Goal: Information Seeking & Learning: Learn about a topic

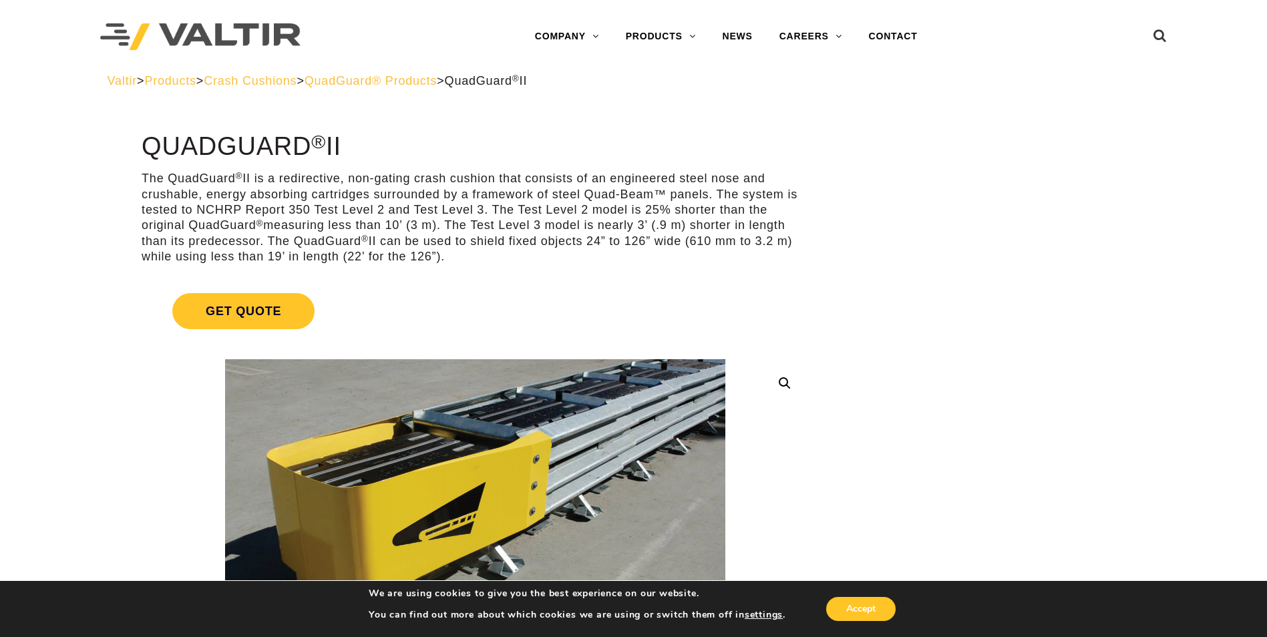
click at [393, 81] on span "QuadGuard® Products" at bounding box center [371, 80] width 133 height 13
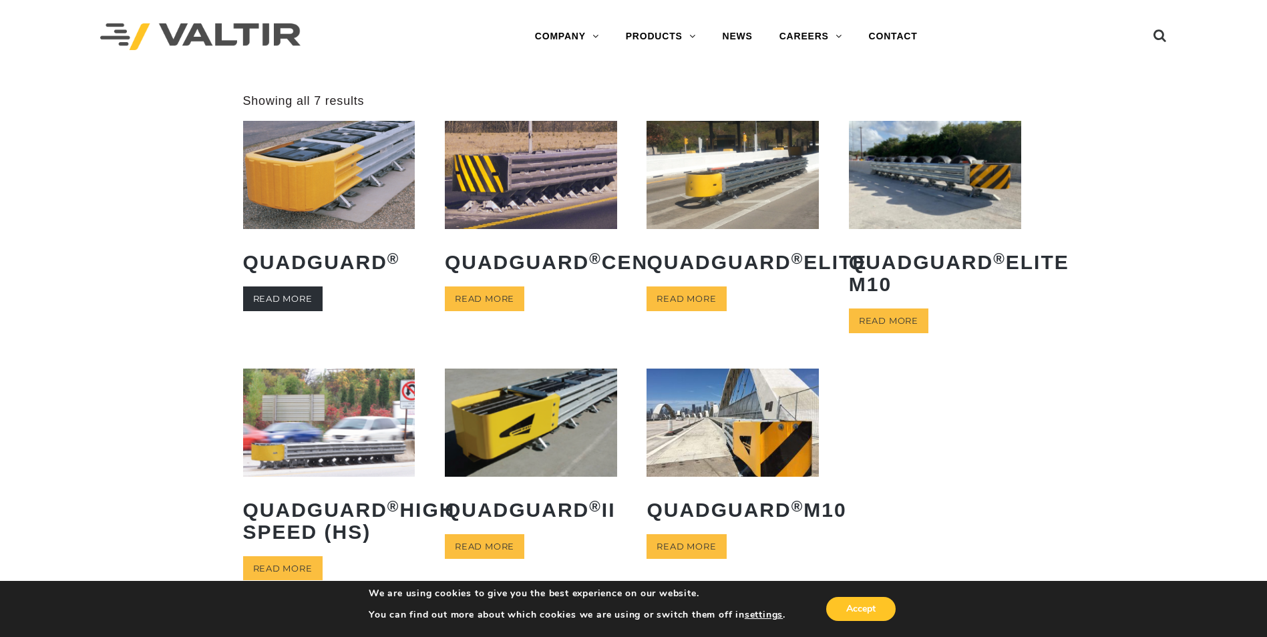
click at [313, 301] on link "Read more" at bounding box center [282, 299] width 79 height 25
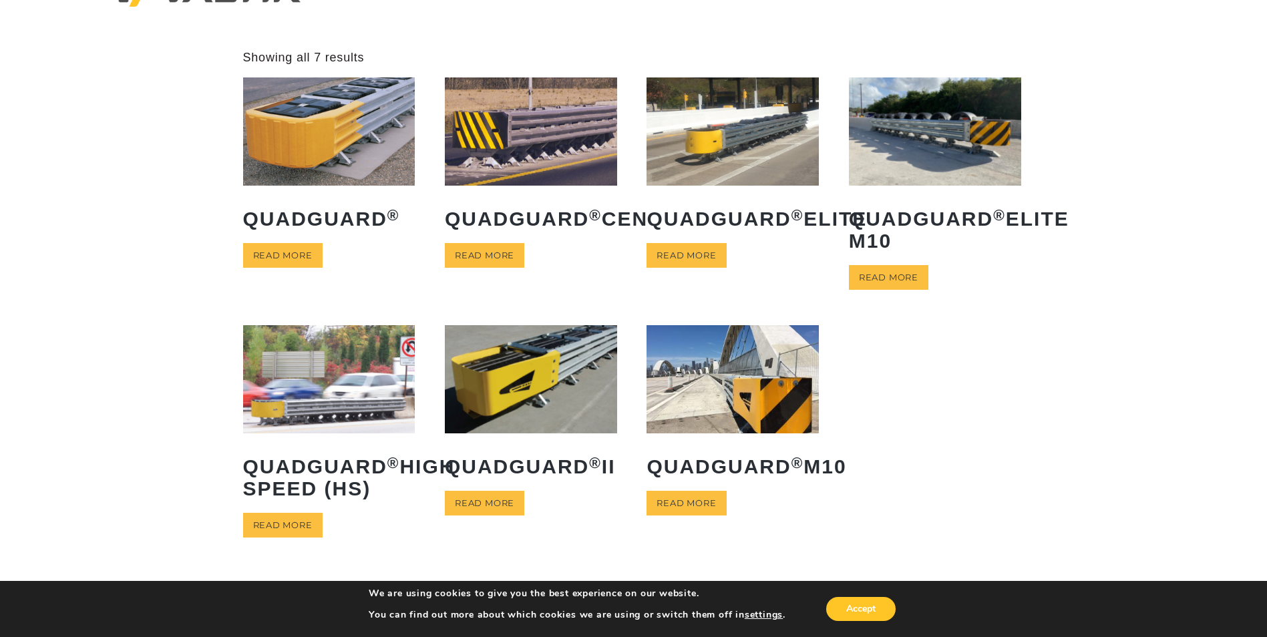
scroll to position [67, 0]
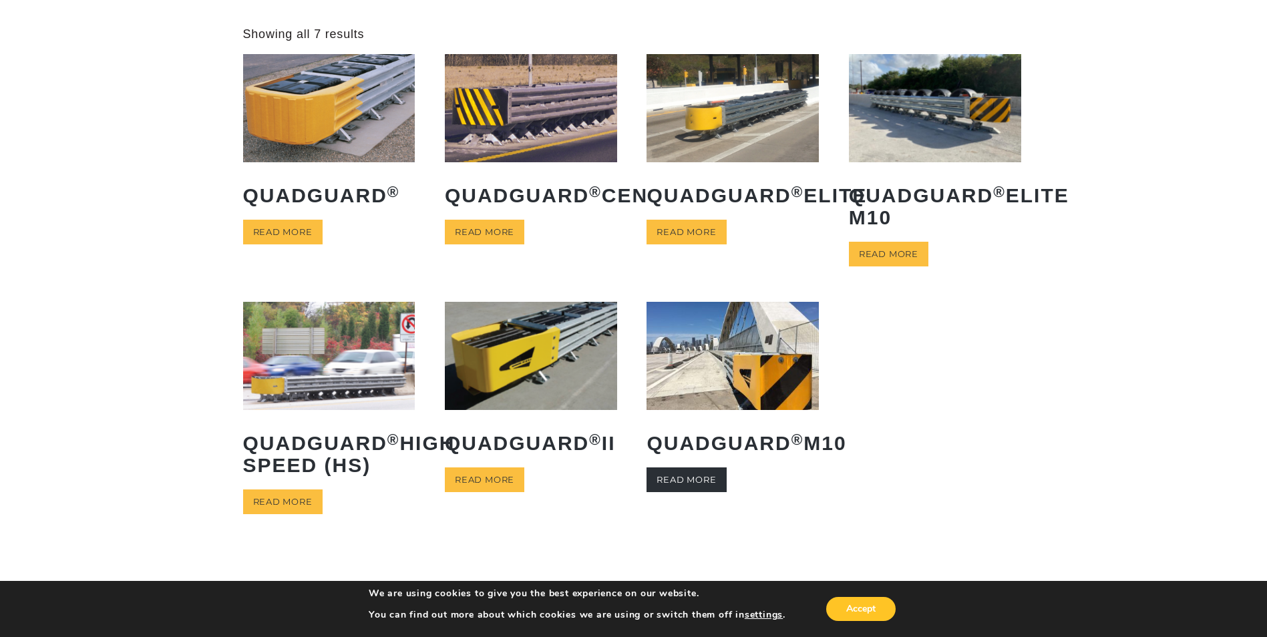
click at [715, 492] on link "Read more" at bounding box center [686, 480] width 79 height 25
click at [321, 129] on img at bounding box center [329, 108] width 172 height 108
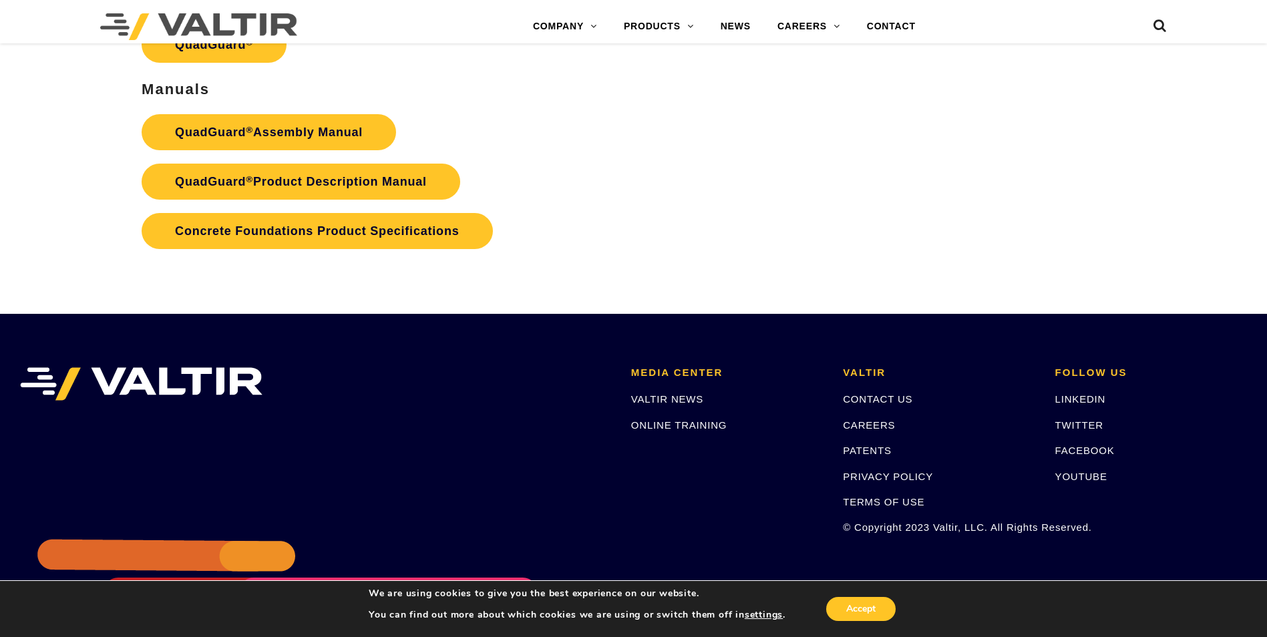
scroll to position [2746, 0]
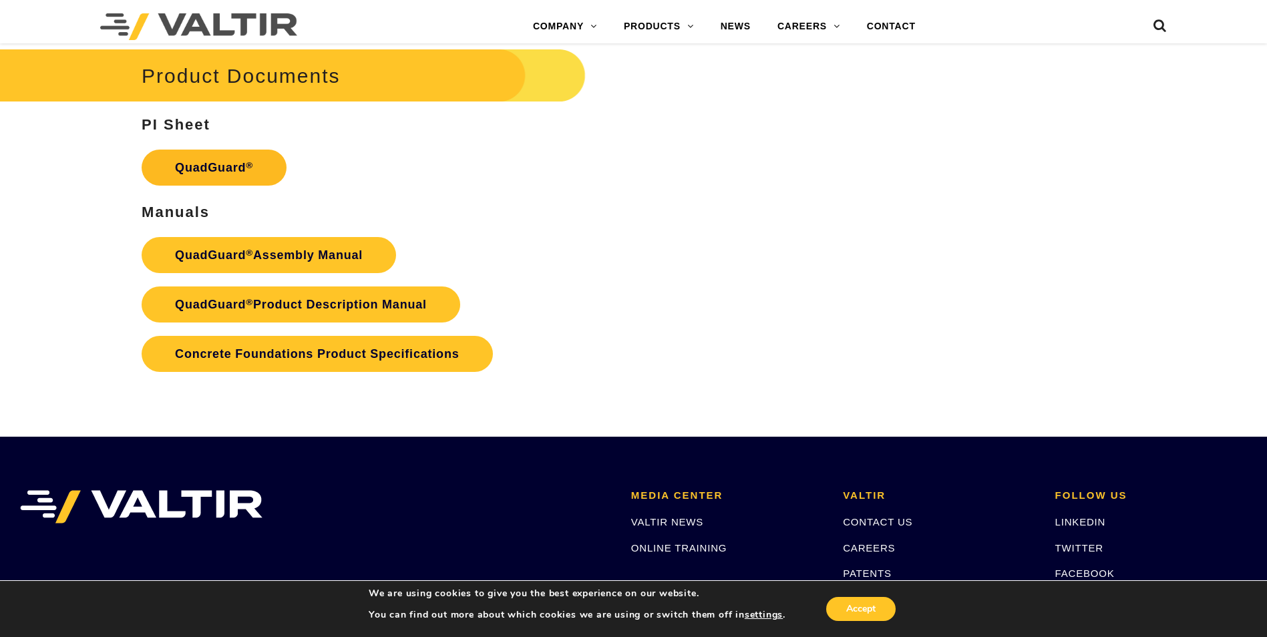
click at [232, 160] on link "QuadGuard ®" at bounding box center [214, 168] width 145 height 36
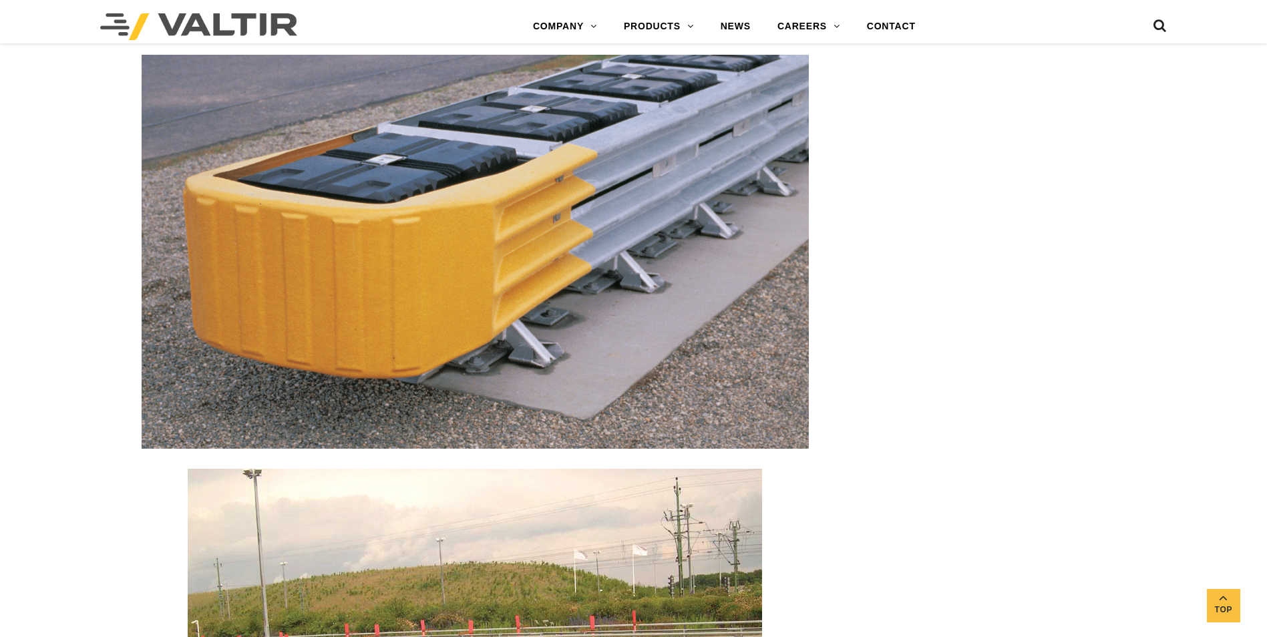
scroll to position [1744, 0]
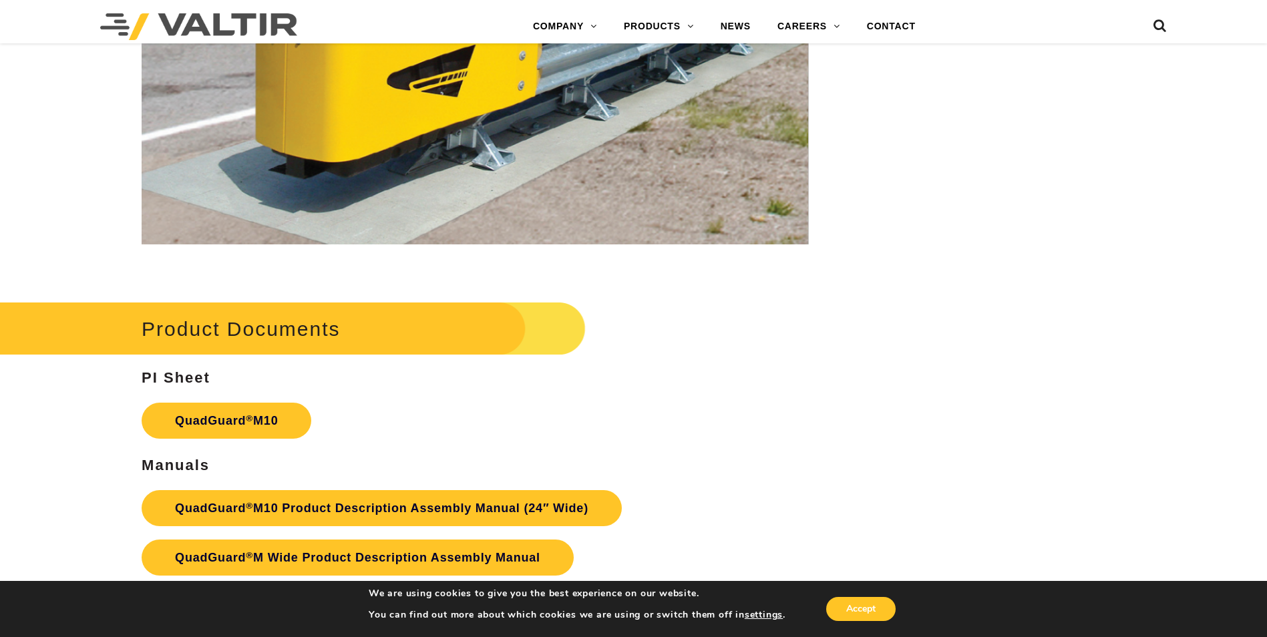
scroll to position [4800, 0]
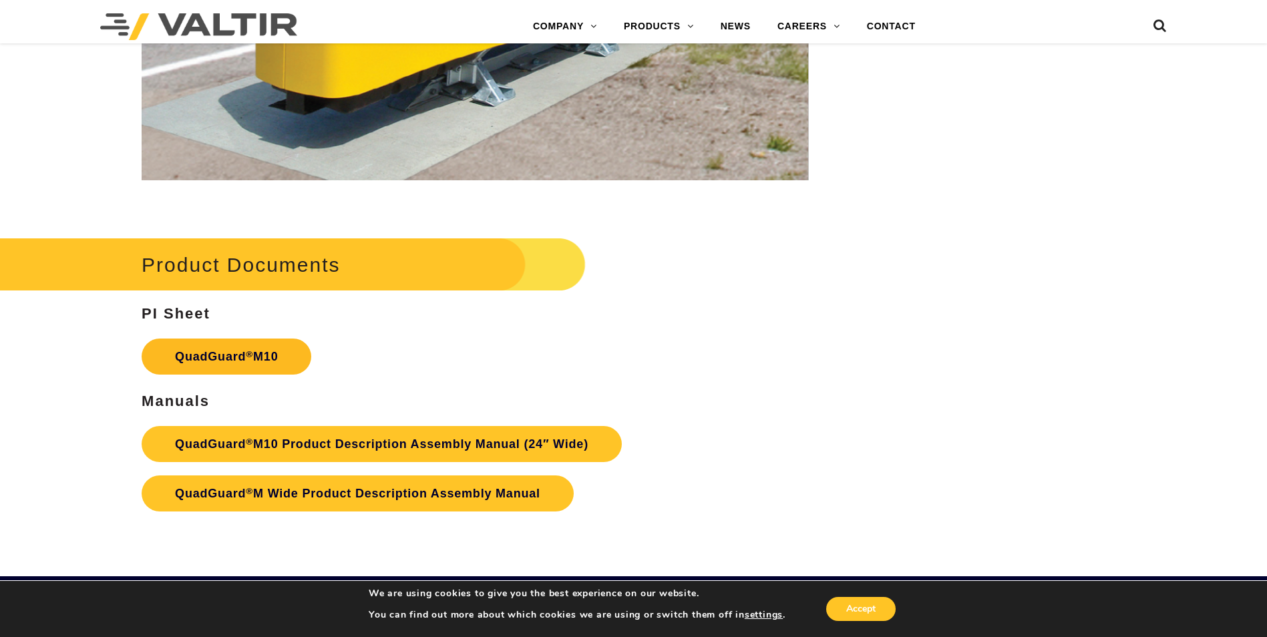
click at [235, 367] on link "QuadGuard ® M10" at bounding box center [227, 357] width 170 height 36
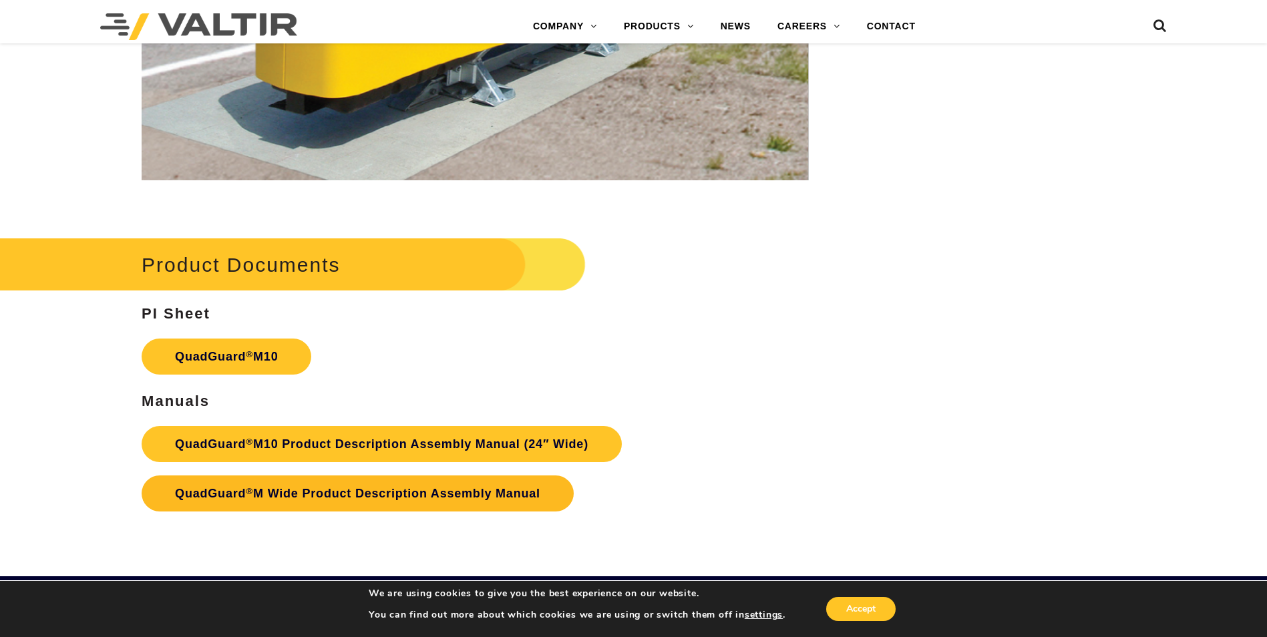
click at [400, 484] on link "QuadGuard ® M Wide Product Description Assembly Manual" at bounding box center [358, 494] width 432 height 36
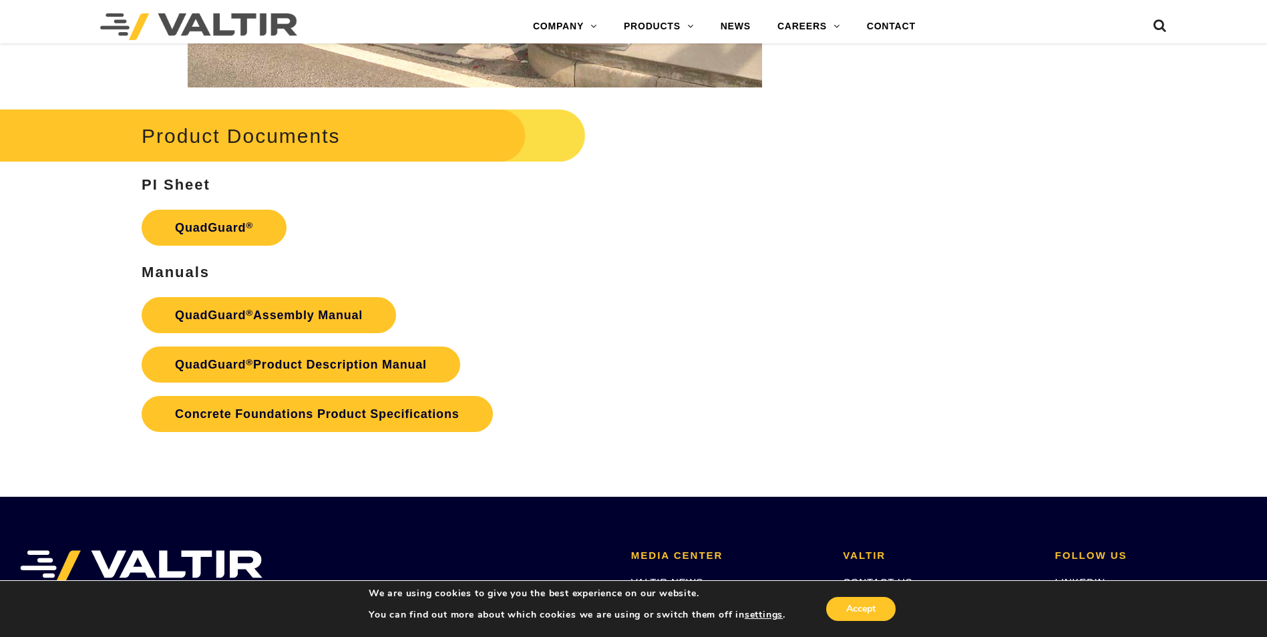
scroll to position [2613, 0]
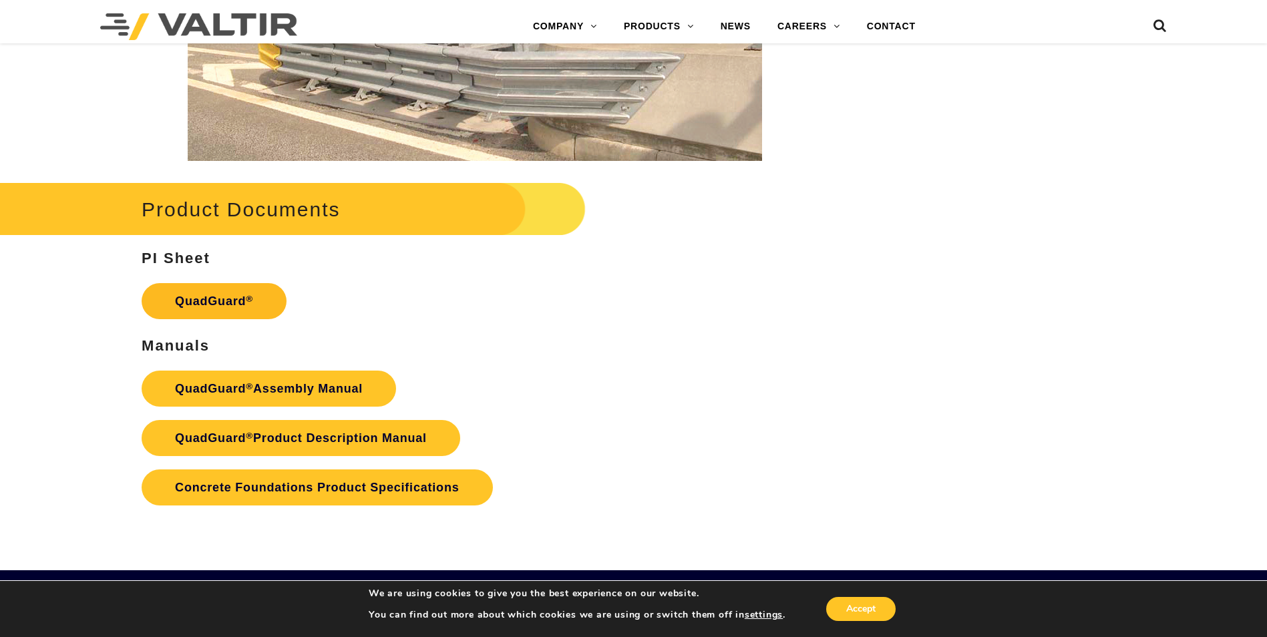
click at [253, 299] on sup "®" at bounding box center [249, 299] width 7 height 10
